Goal: Task Accomplishment & Management: Manage account settings

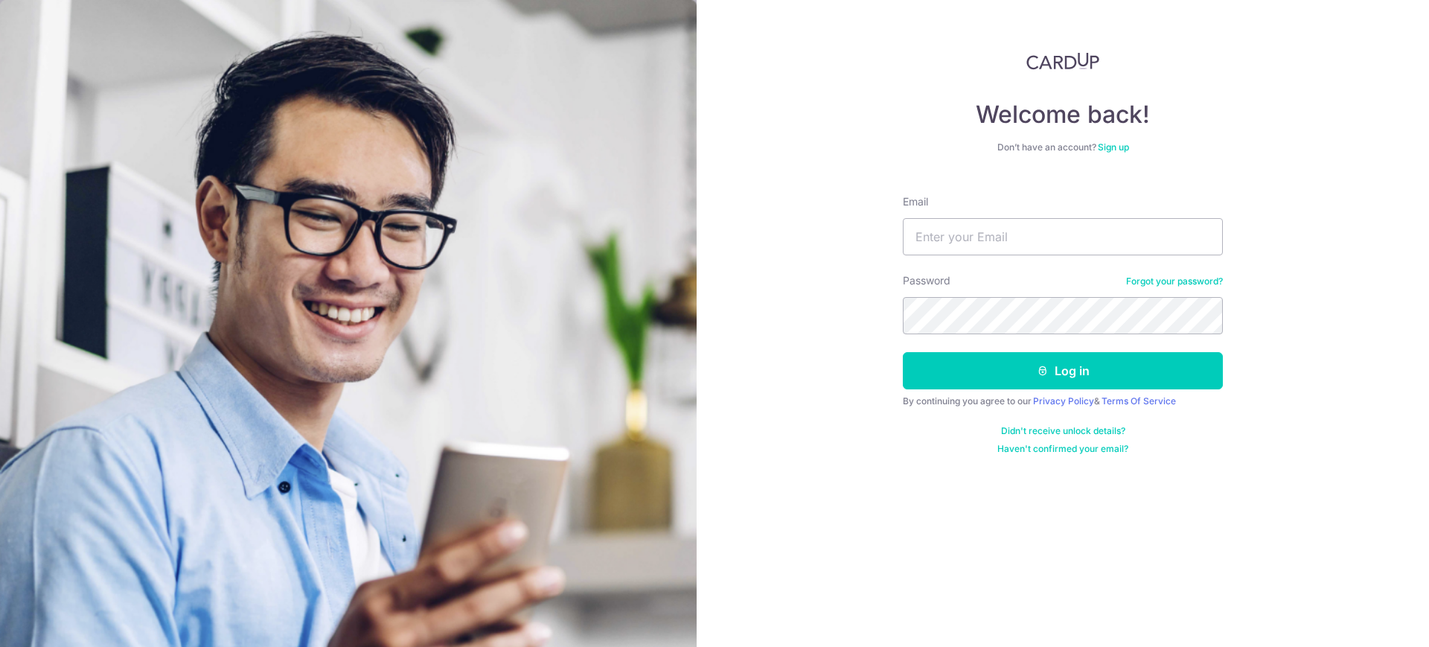
type input "[EMAIL_ADDRESS][DOMAIN_NAME]"
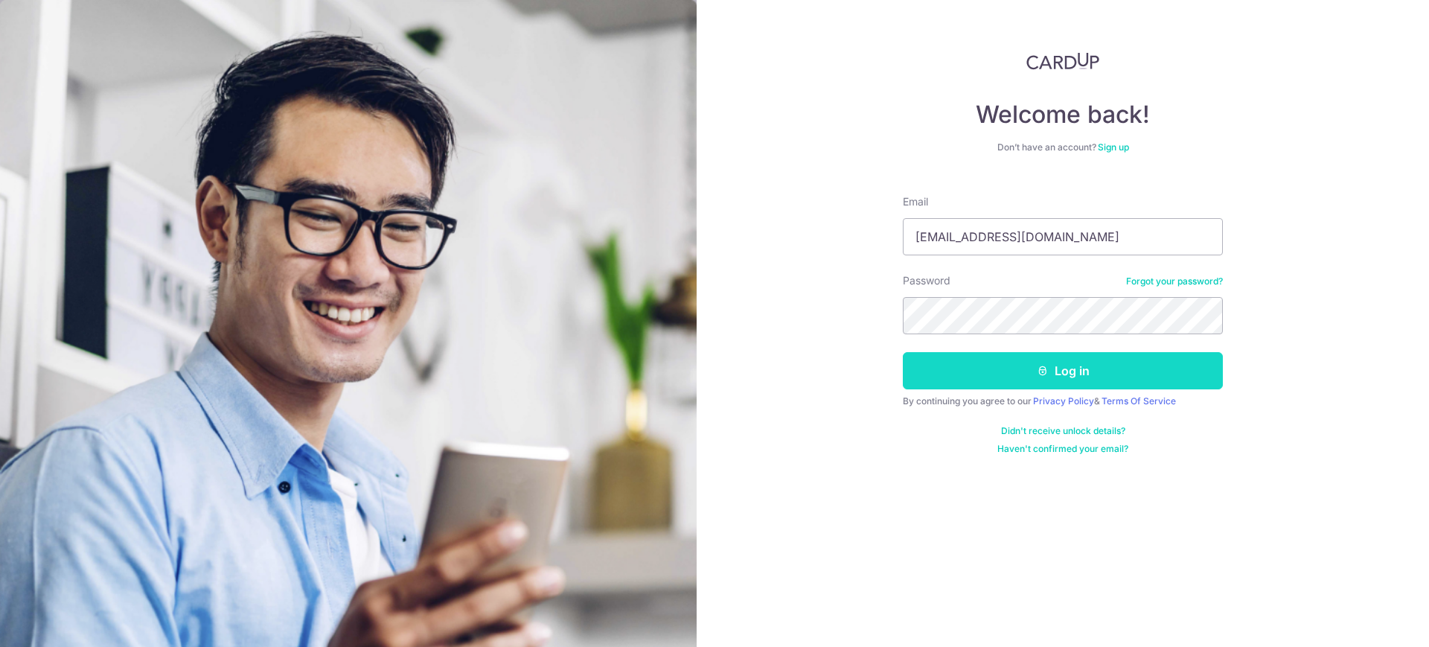
click at [1052, 375] on button "Log in" at bounding box center [1063, 370] width 320 height 37
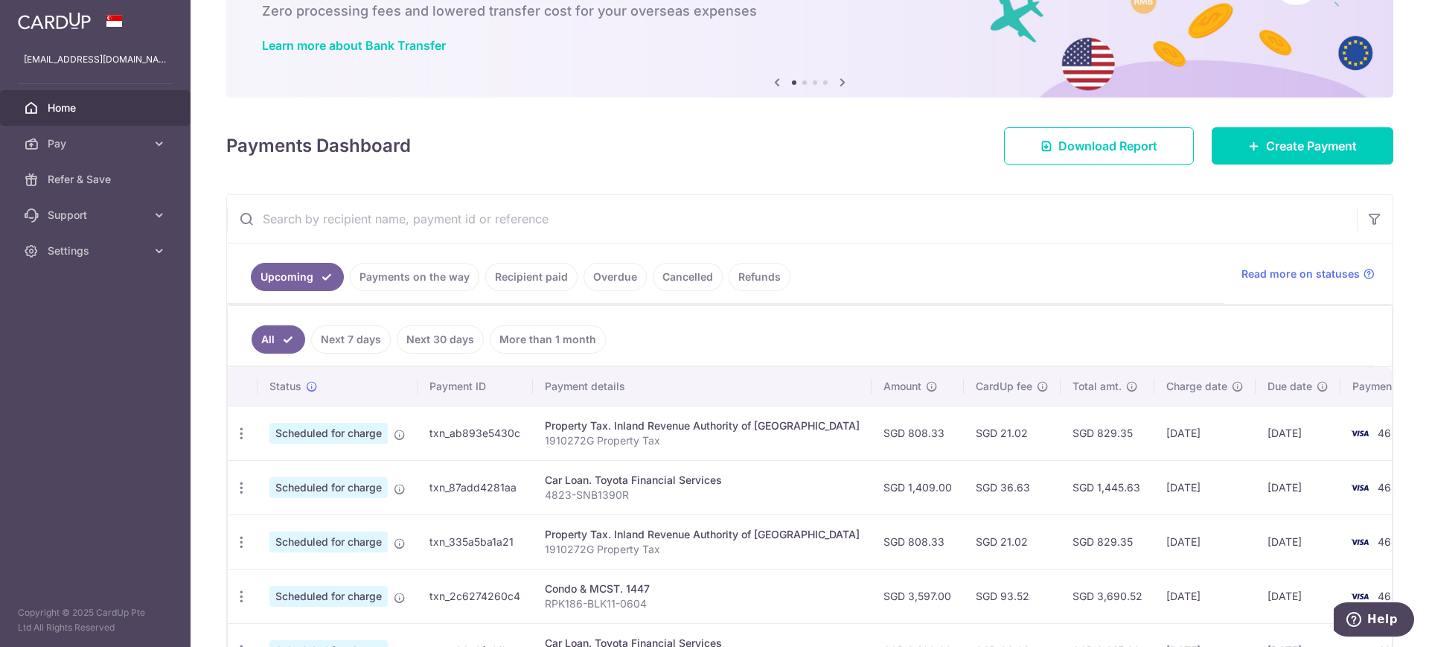
scroll to position [186, 0]
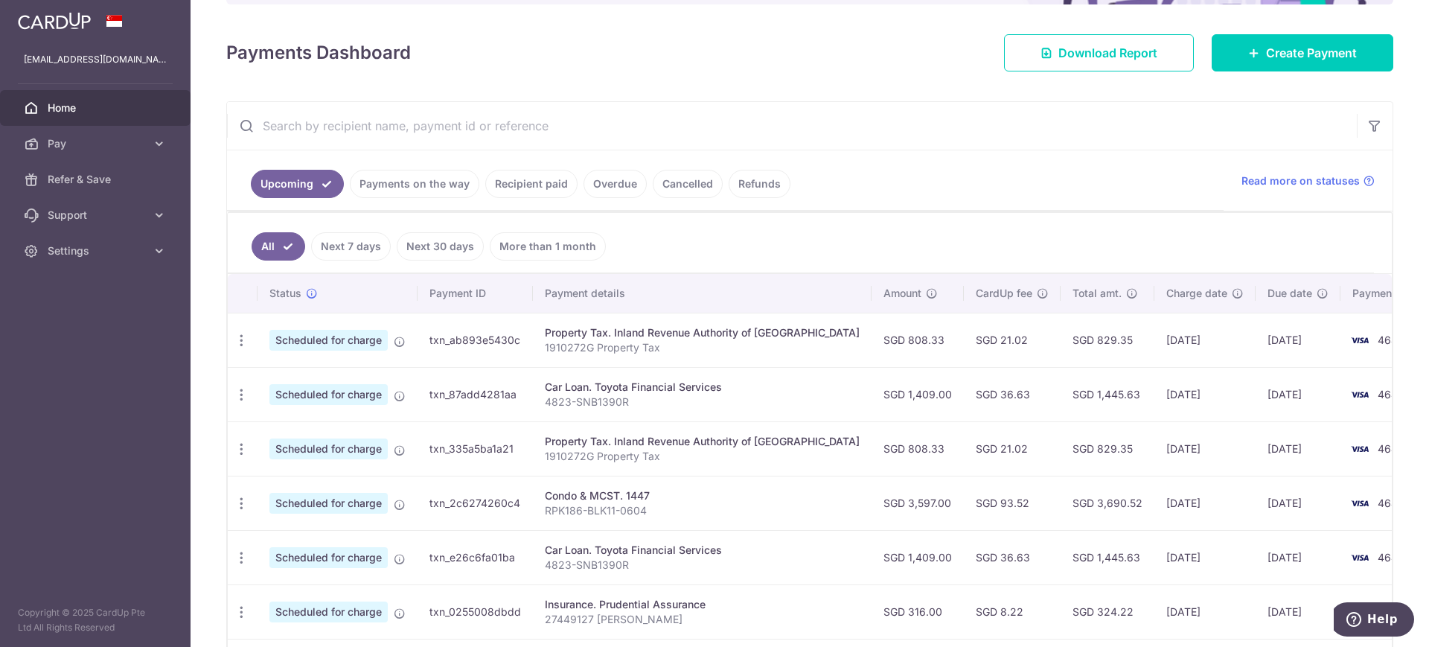
click at [341, 250] on link "Next 7 days" at bounding box center [351, 246] width 80 height 28
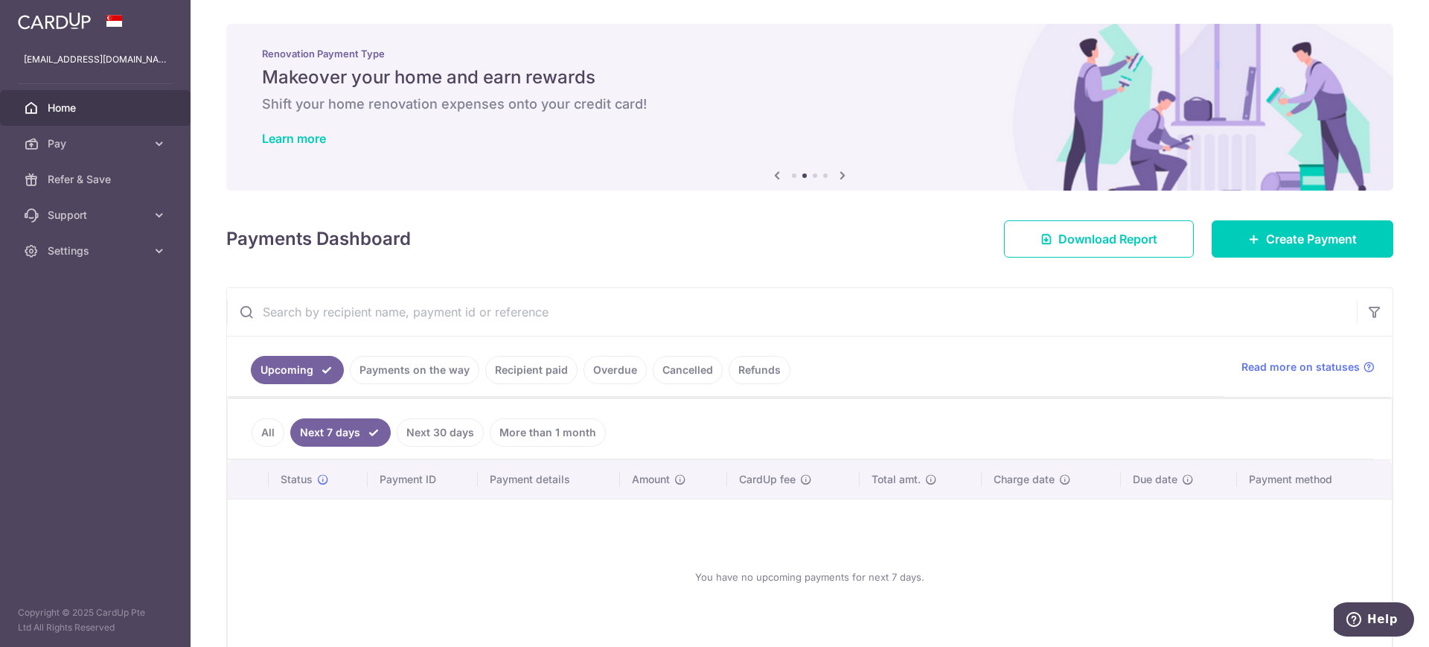
click at [407, 371] on link "Payments on the way" at bounding box center [415, 370] width 130 height 28
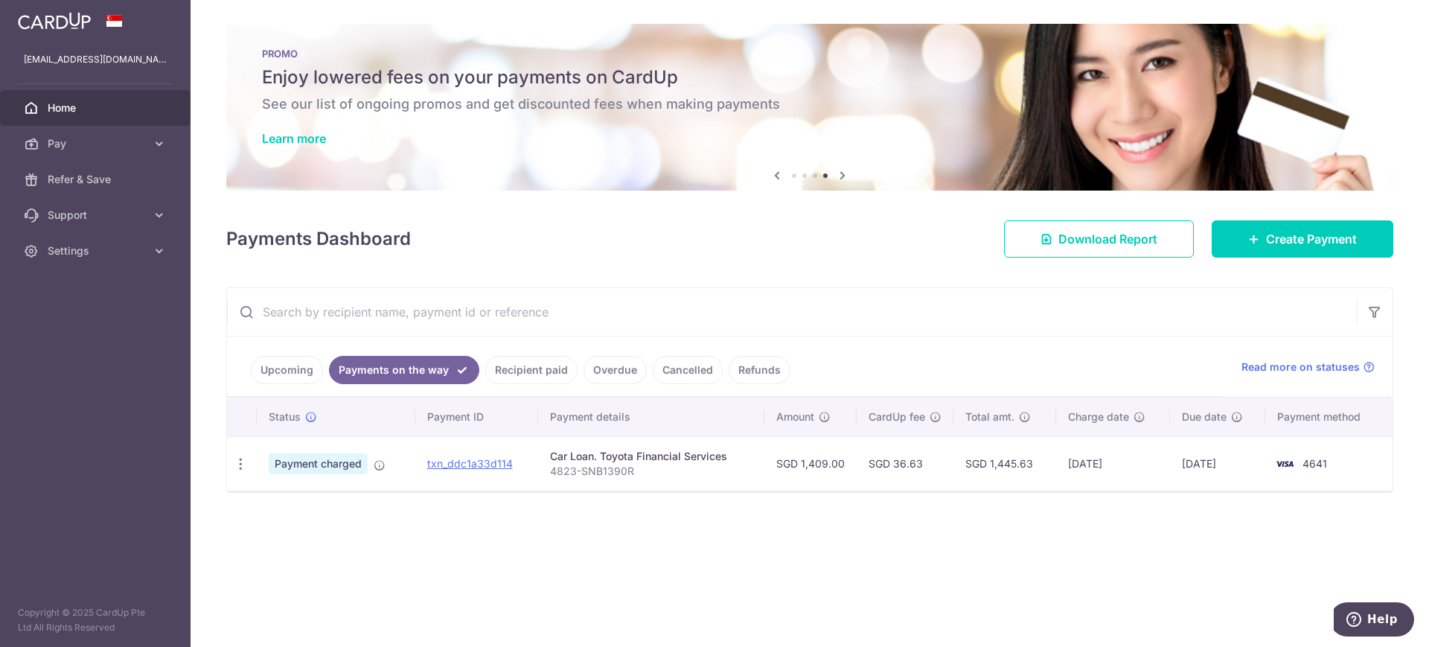
click at [289, 369] on link "Upcoming" at bounding box center [287, 370] width 72 height 28
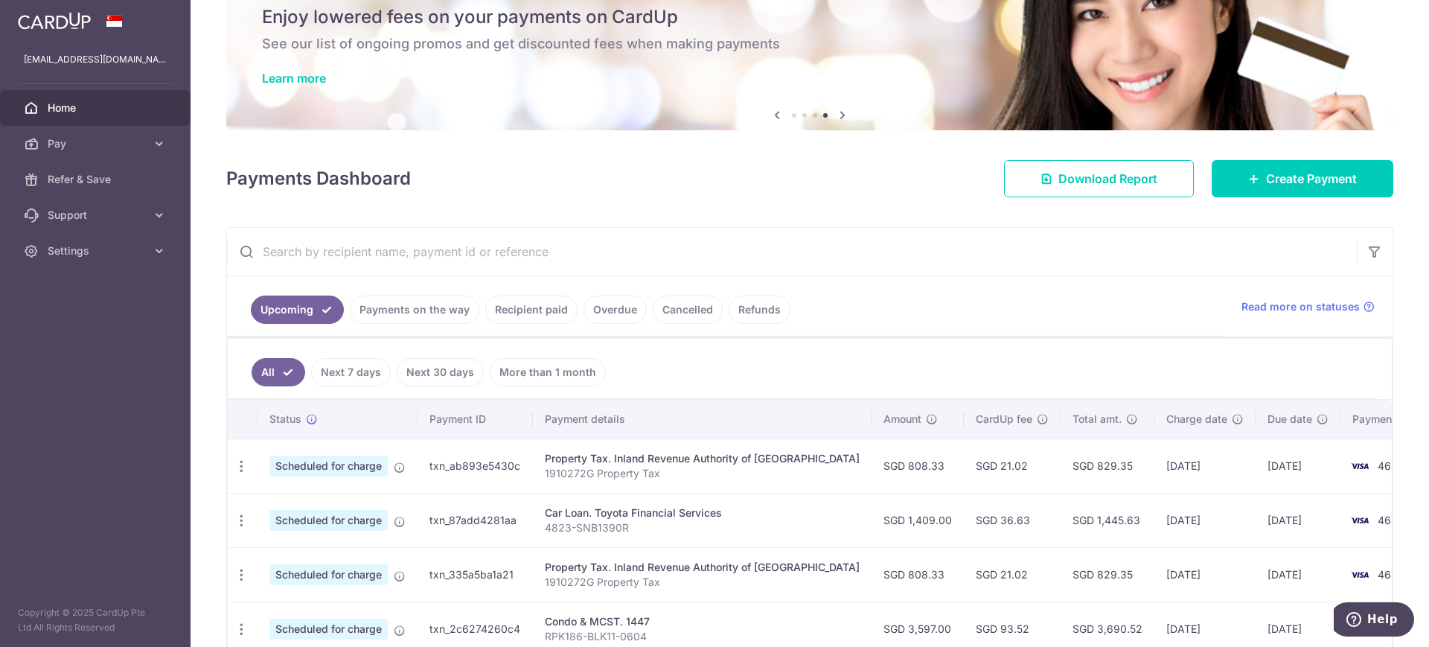
scroll to position [93, 0]
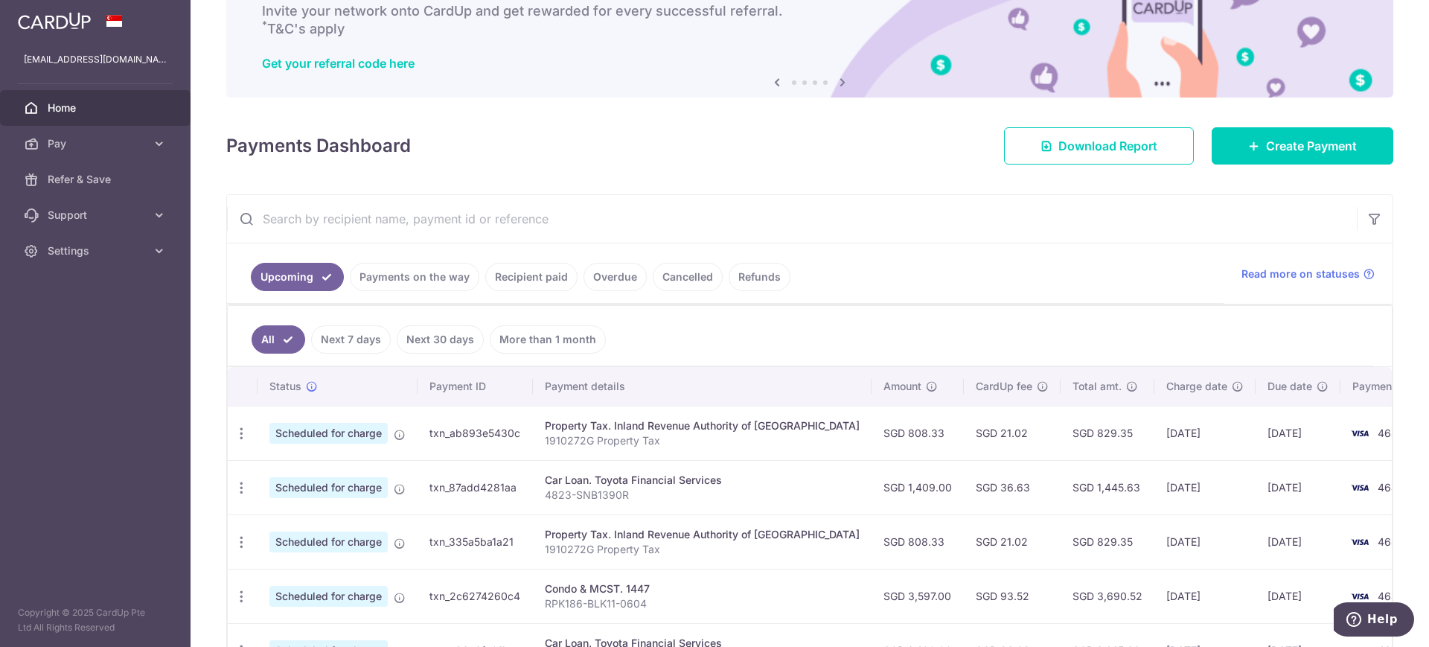
click at [418, 336] on link "Next 30 days" at bounding box center [440, 339] width 87 height 28
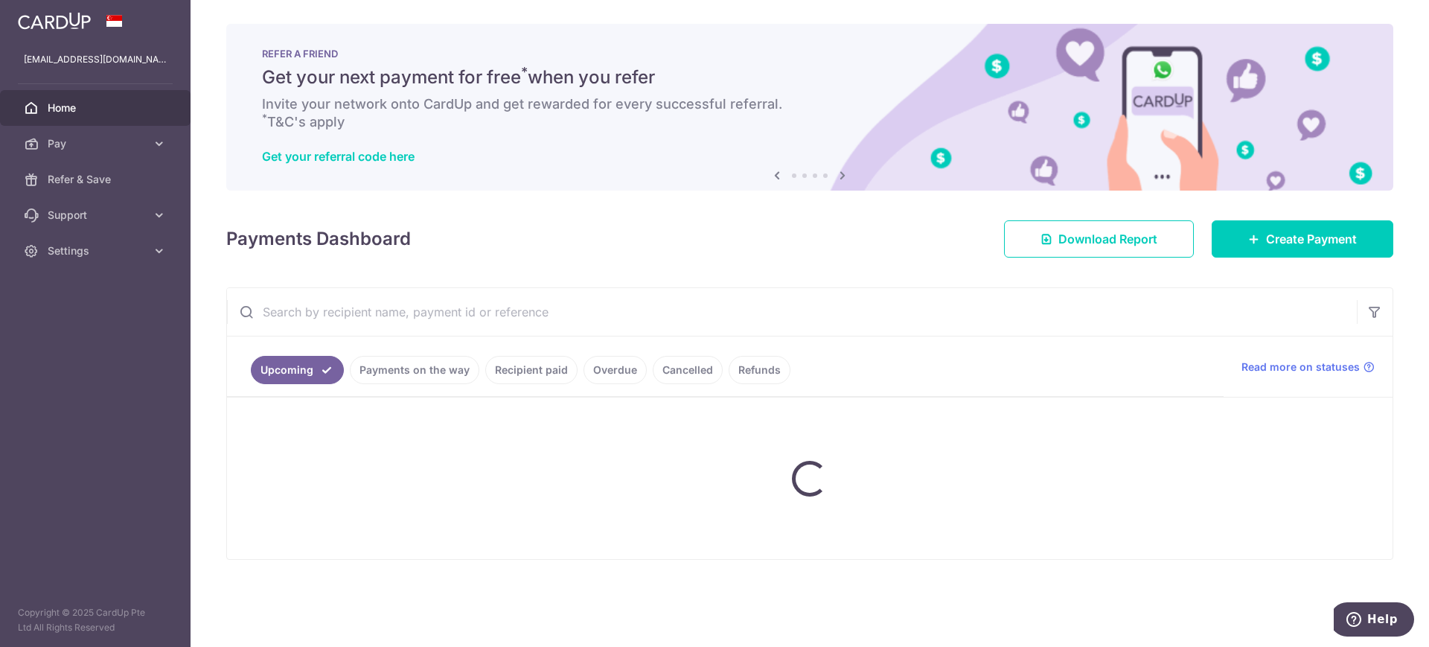
scroll to position [0, 0]
